Goal: Find specific page/section: Find specific page/section

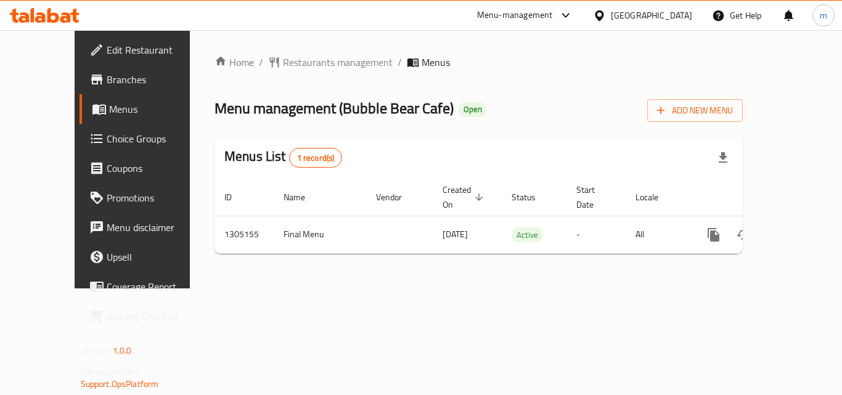
click at [677, 15] on div "[GEOGRAPHIC_DATA]" at bounding box center [651, 16] width 81 height 14
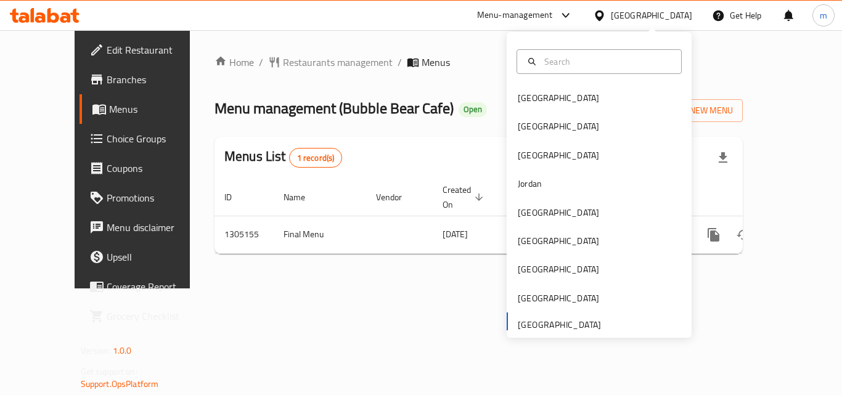
click at [296, 284] on div "Home / Restaurants management / Menus Menu management ( Bubble Bear Cafe ) Open…" at bounding box center [479, 159] width 578 height 258
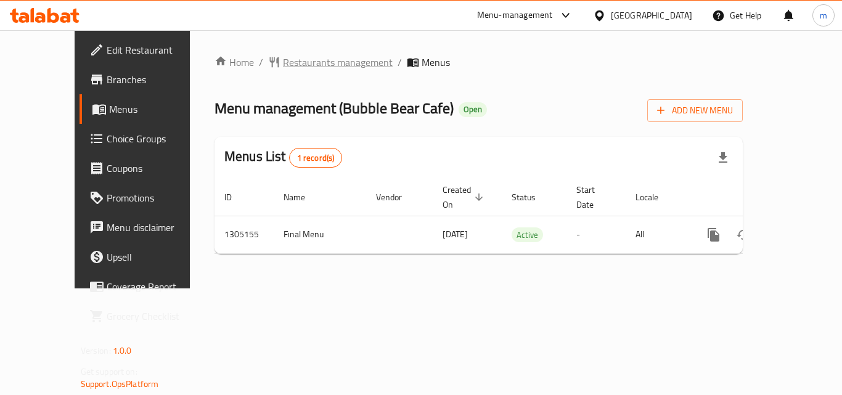
click at [283, 65] on span "Restaurants management" at bounding box center [338, 62] width 110 height 15
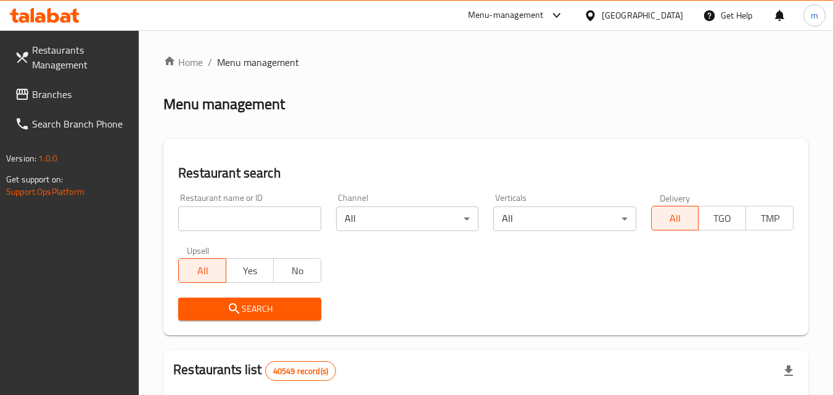
click at [237, 213] on input "search" at bounding box center [249, 219] width 142 height 25
click at [74, 90] on span "Branches" at bounding box center [80, 94] width 97 height 15
